Goal: Task Accomplishment & Management: Manage account settings

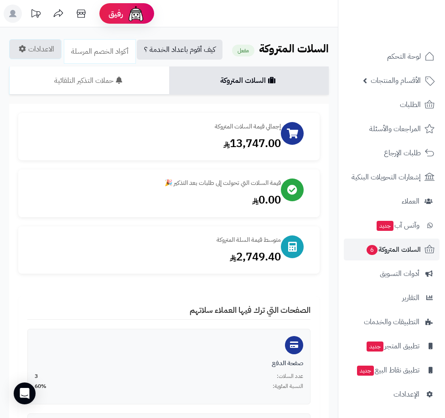
scroll to position [562, 0]
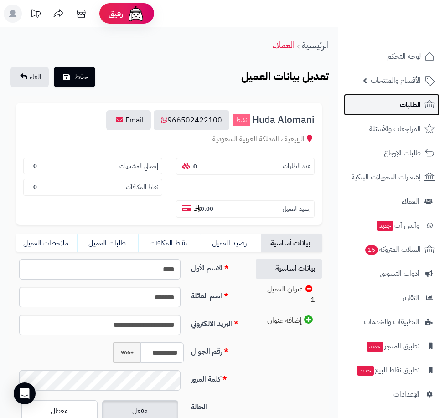
click at [411, 104] on span "الطلبات" at bounding box center [410, 104] width 21 height 13
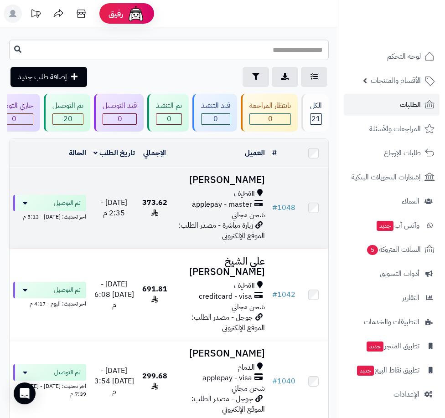
click at [223, 208] on span "applepay - master" at bounding box center [222, 205] width 60 height 10
